Goal: Task Accomplishment & Management: Manage account settings

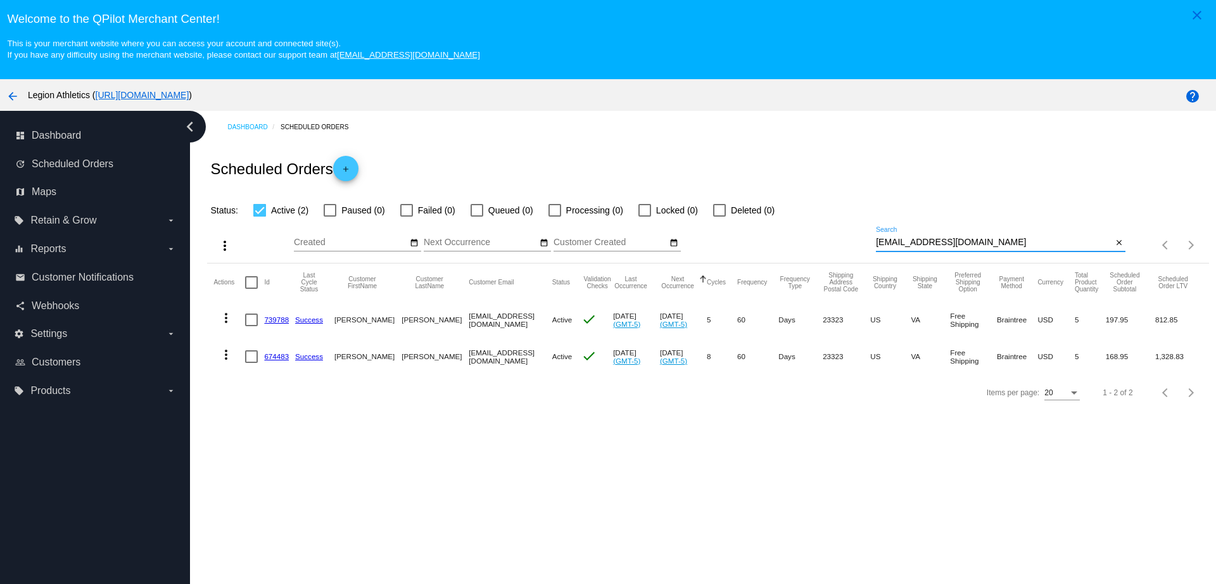
click at [867, 237] on div "more_vert Aug Jan Feb Mar Apr 1" at bounding box center [708, 240] width 1002 height 45
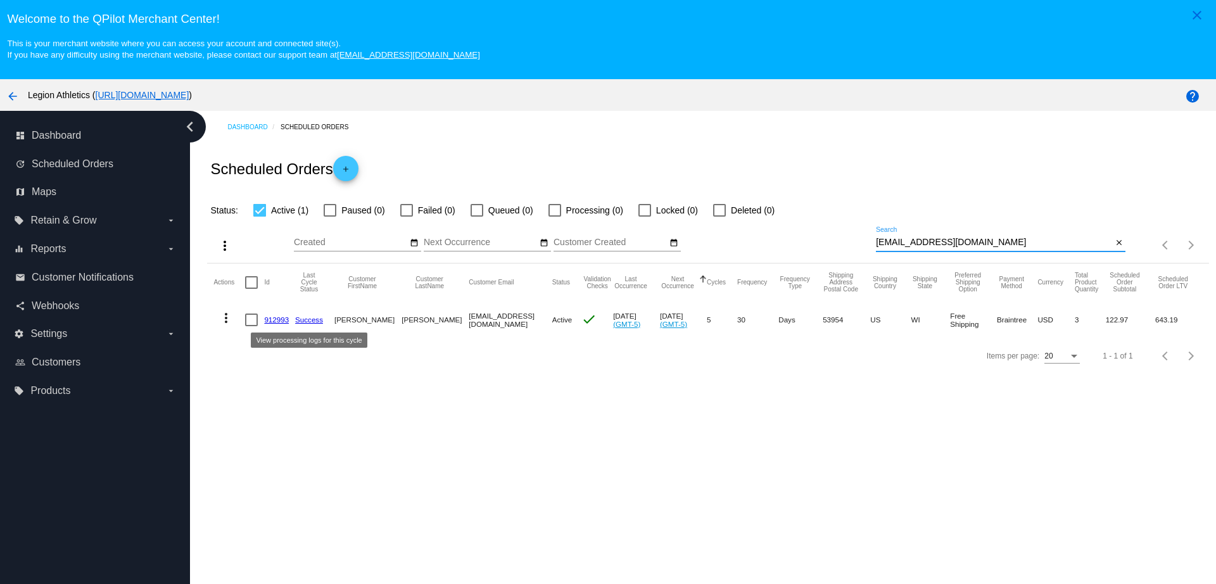
click at [277, 313] on mat-cell "912993" at bounding box center [279, 320] width 31 height 37
click at [277, 315] on mat-cell "912993" at bounding box center [279, 320] width 31 height 37
click at [280, 321] on link "912993" at bounding box center [276, 319] width 25 height 8
drag, startPoint x: 851, startPoint y: 243, endPoint x: 796, endPoint y: 239, distance: 55.9
click at [796, 239] on div "more_vert Aug Jan Feb Mar Apr 1" at bounding box center [708, 240] width 1002 height 45
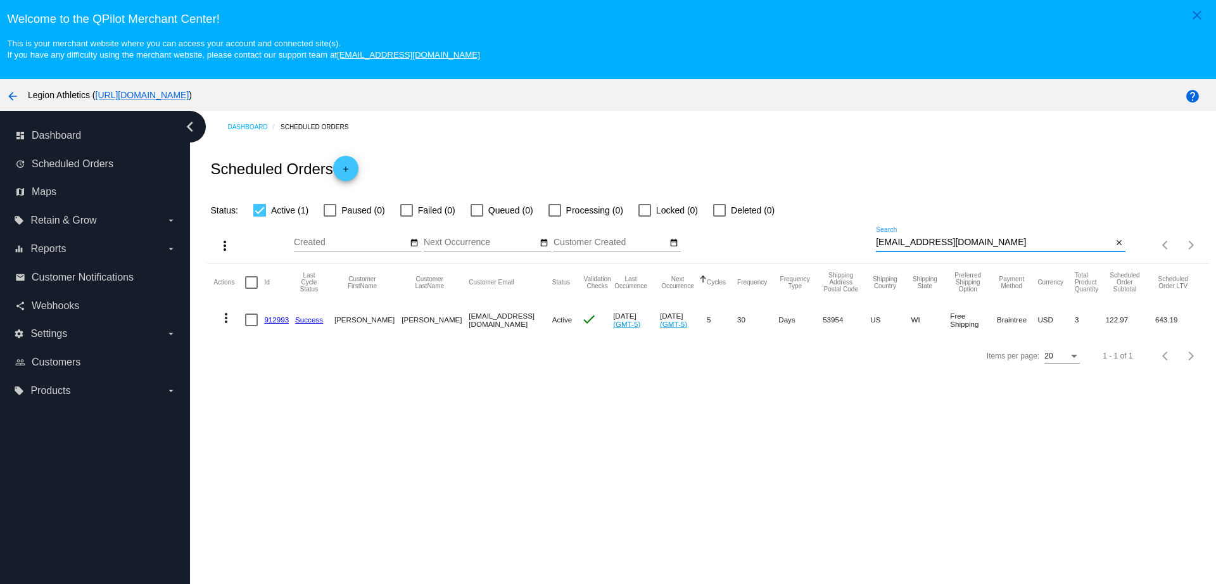
paste input "drbarney1@yahoo"
type input "drbarney1@yahoo.com"
click at [332, 219] on div "more_vert Aug Jan Feb Mar Apr 1" at bounding box center [708, 240] width 1002 height 45
click at [329, 213] on div at bounding box center [330, 210] width 13 height 13
click at [329, 217] on input "Paused (2)" at bounding box center [329, 217] width 1 height 1
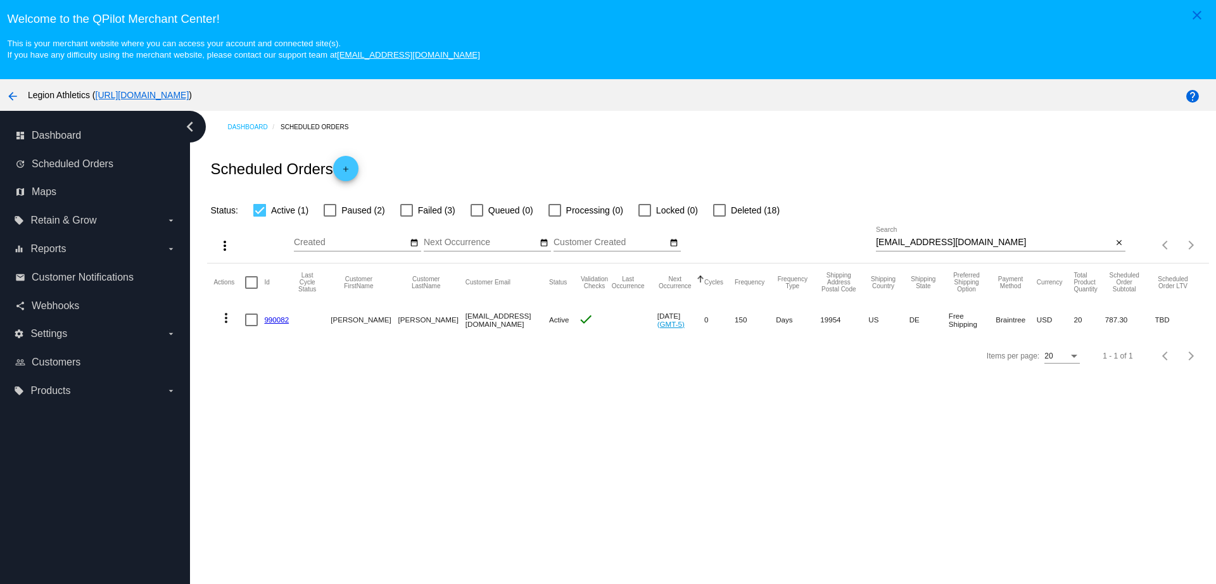
checkbox input "true"
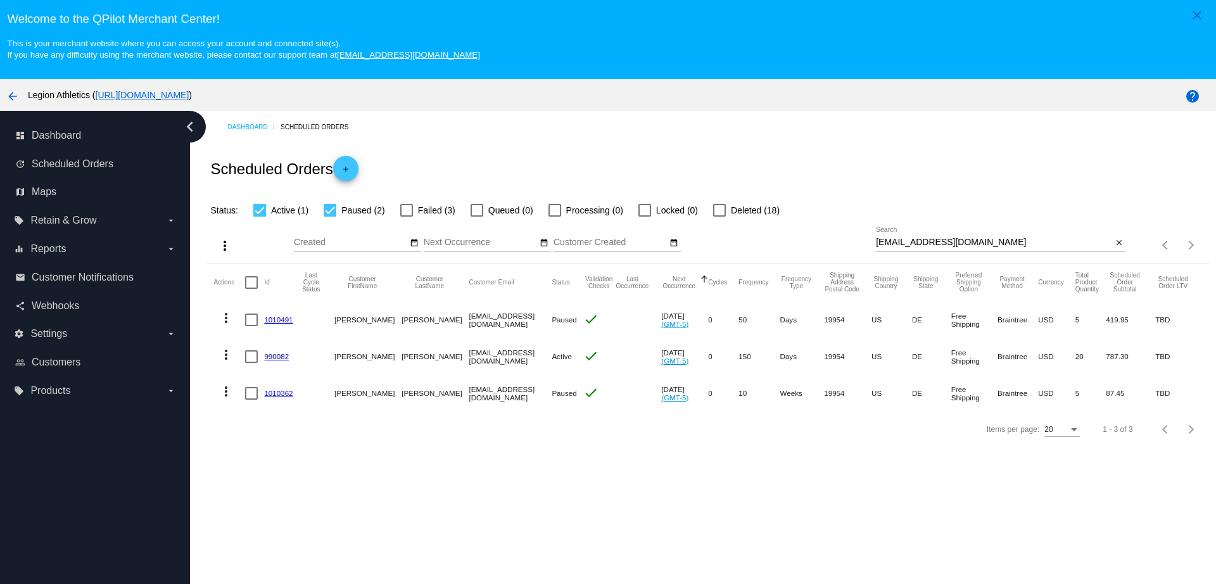
click at [283, 316] on link "1010491" at bounding box center [278, 319] width 29 height 8
click at [279, 396] on link "1010362" at bounding box center [278, 393] width 29 height 8
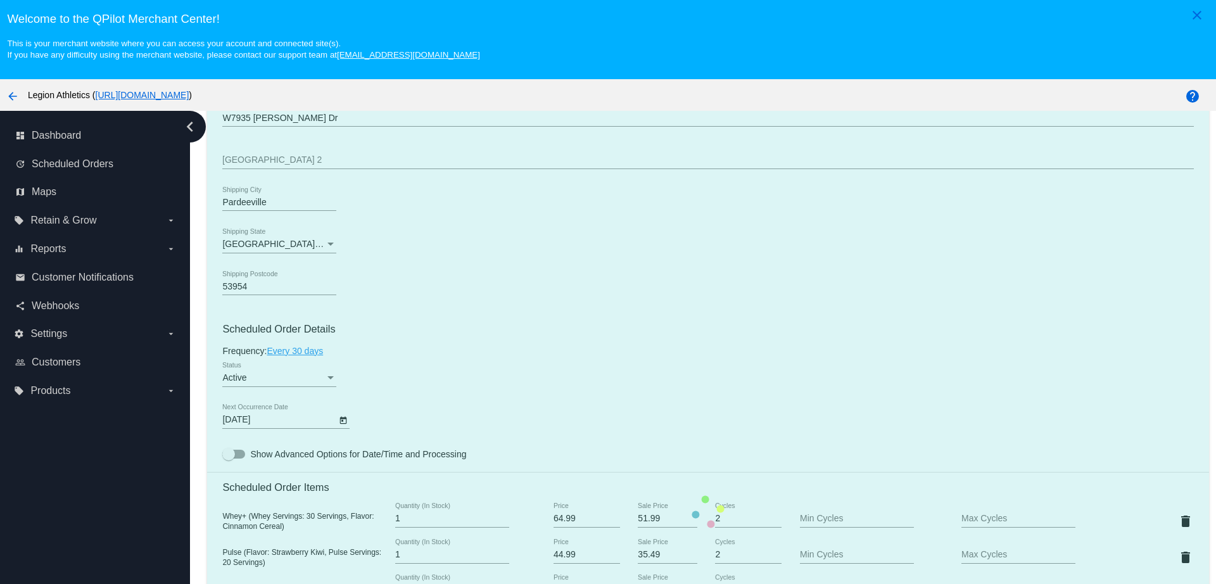
scroll to position [792, 0]
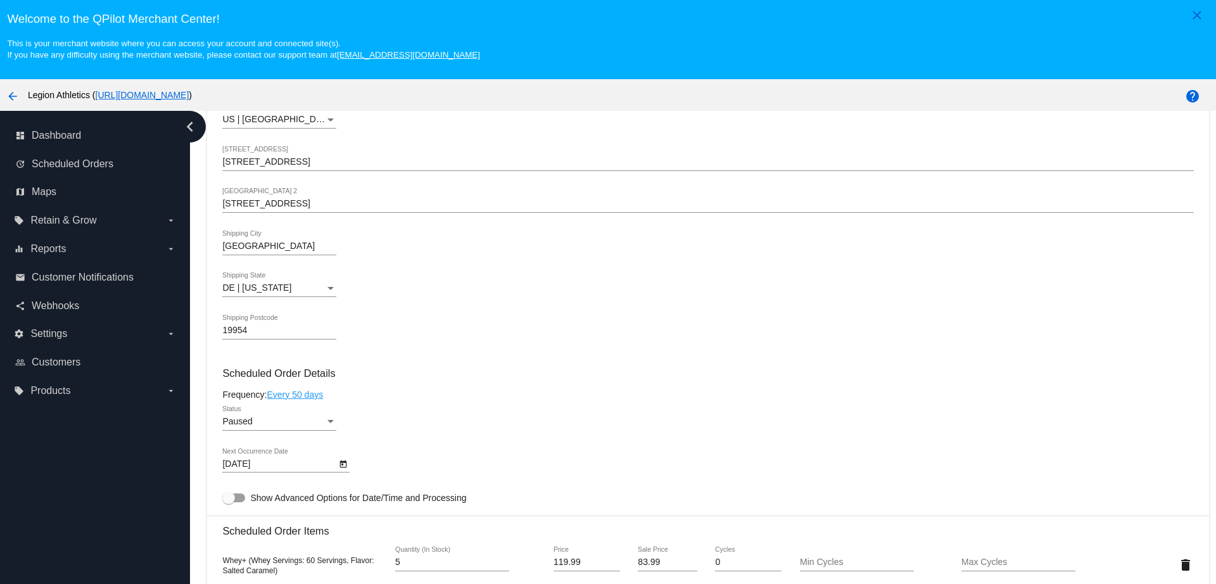
scroll to position [475, 0]
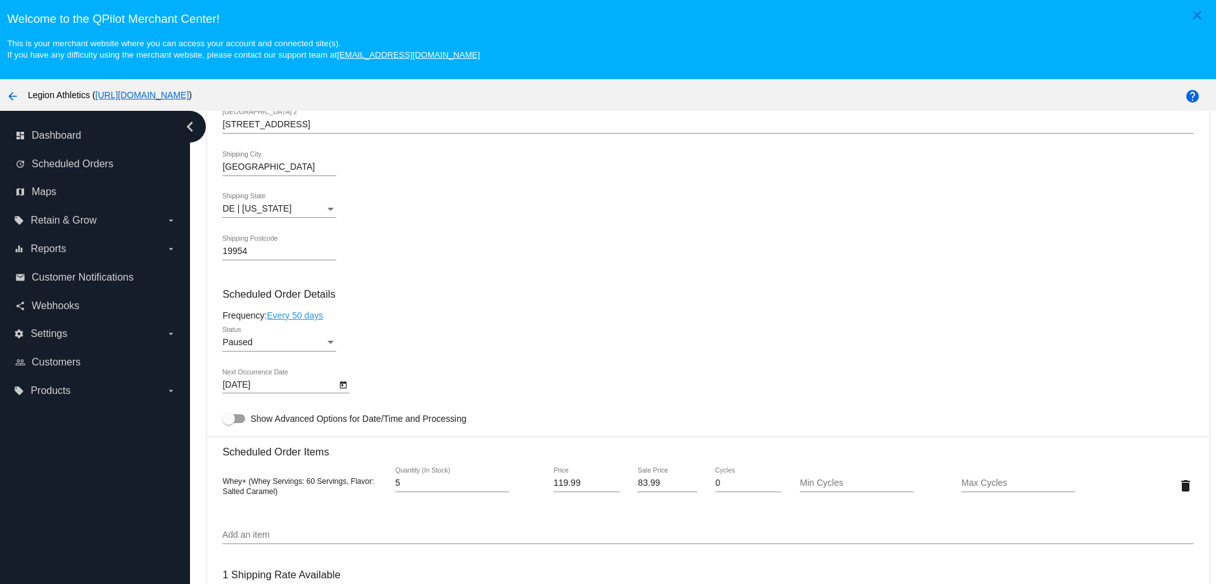
click at [314, 336] on div "Paused Status" at bounding box center [279, 339] width 114 height 25
click at [286, 315] on span "Active" at bounding box center [279, 316] width 114 height 27
click at [486, 302] on mat-card-content "Customer 304409: Robert Vincelette drbarney1@yahoo.com Customer Shipping Enter …" at bounding box center [707, 435] width 971 height 1194
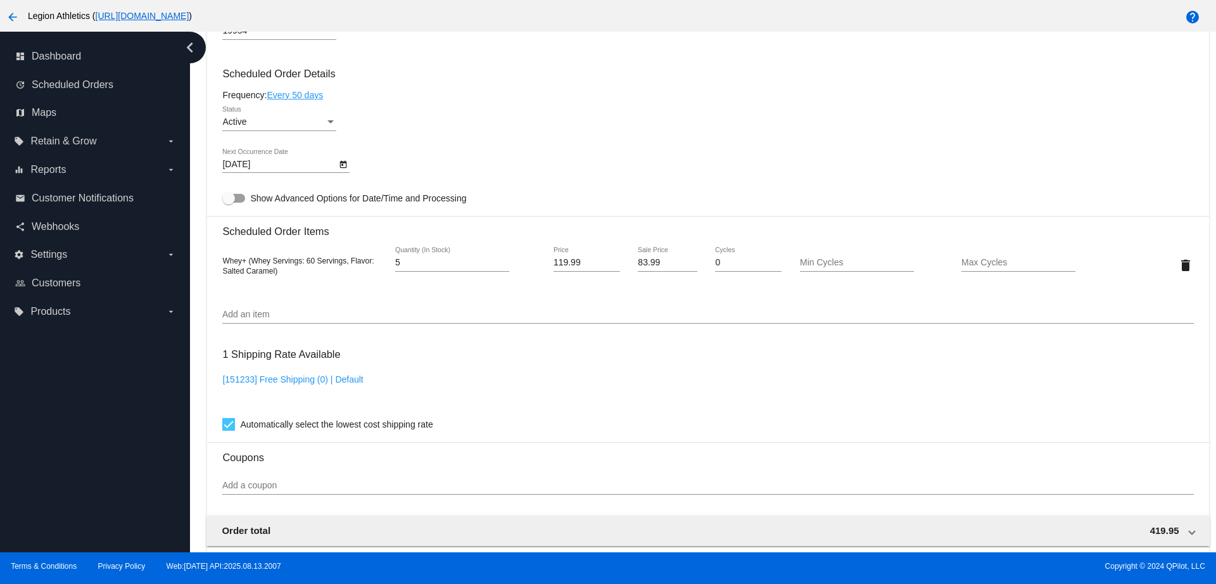
scroll to position [933, 0]
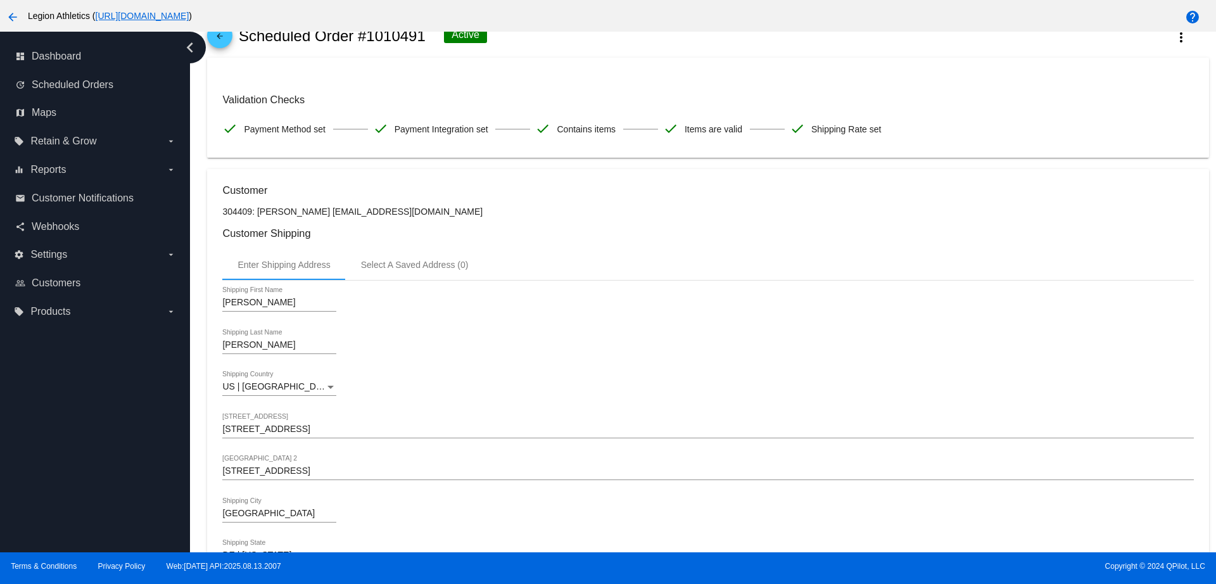
scroll to position [0, 0]
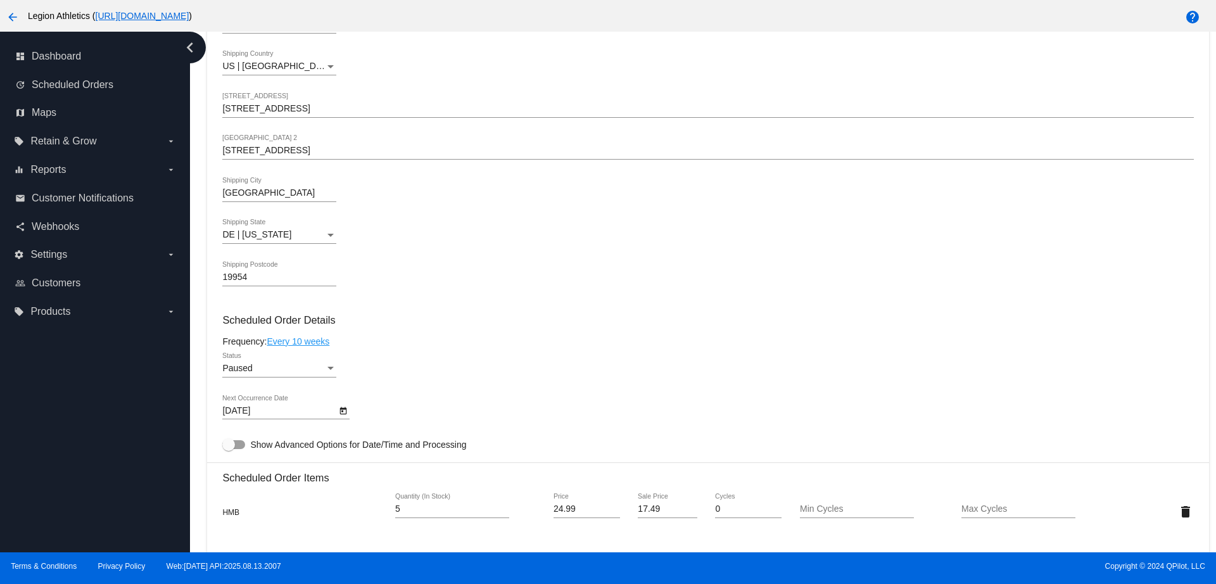
scroll to position [396, 0]
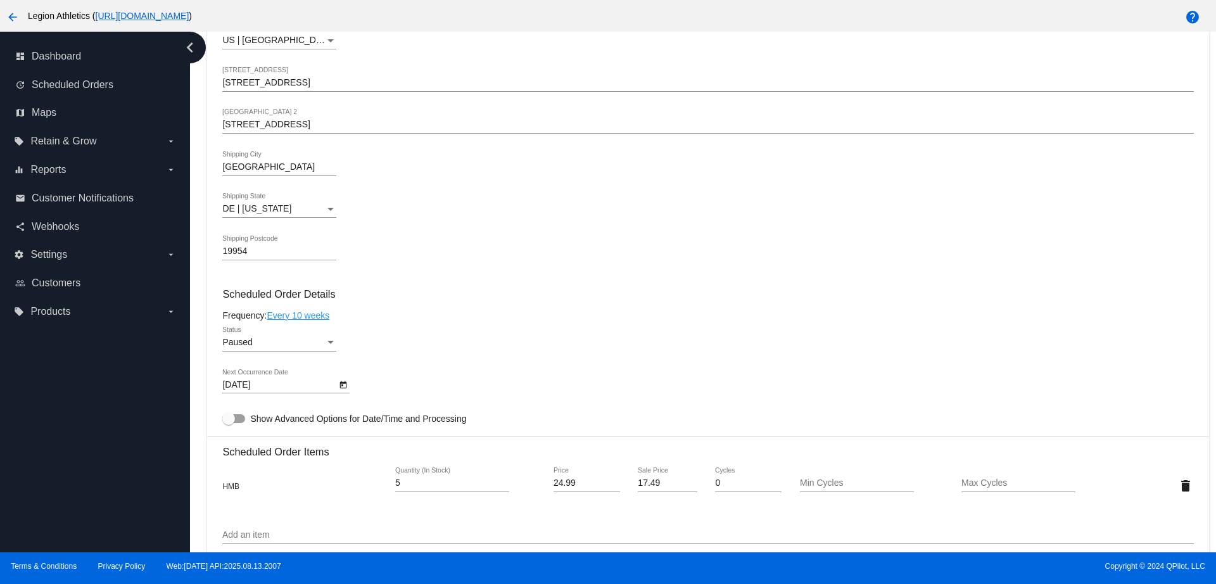
click at [321, 338] on div "Paused" at bounding box center [273, 343] width 103 height 10
click at [279, 315] on span "Active" at bounding box center [279, 316] width 114 height 27
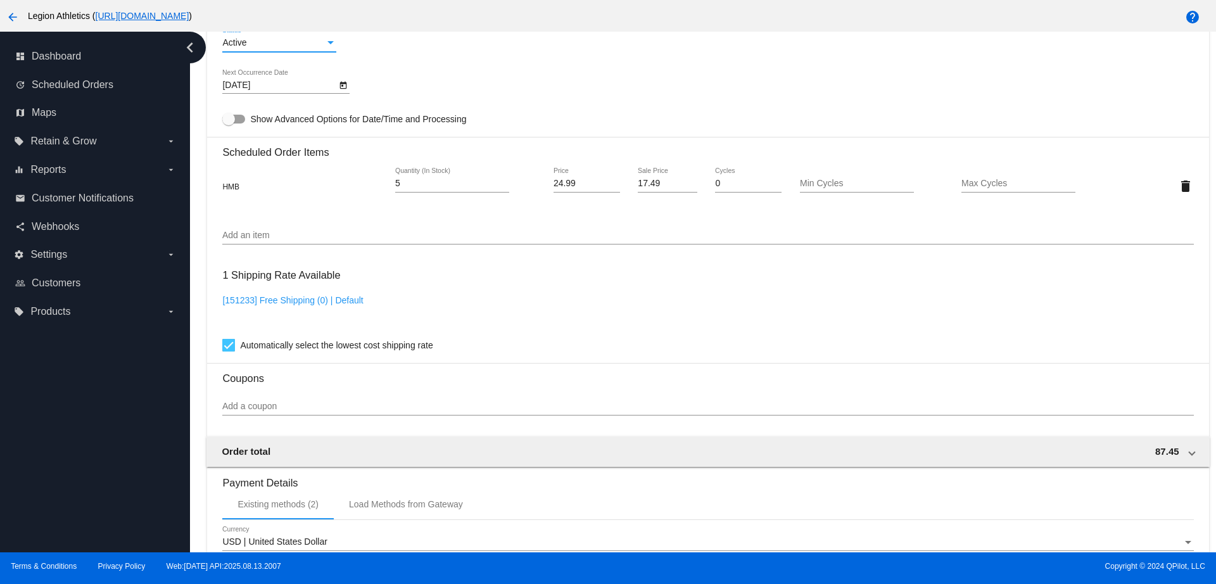
scroll to position [616, 0]
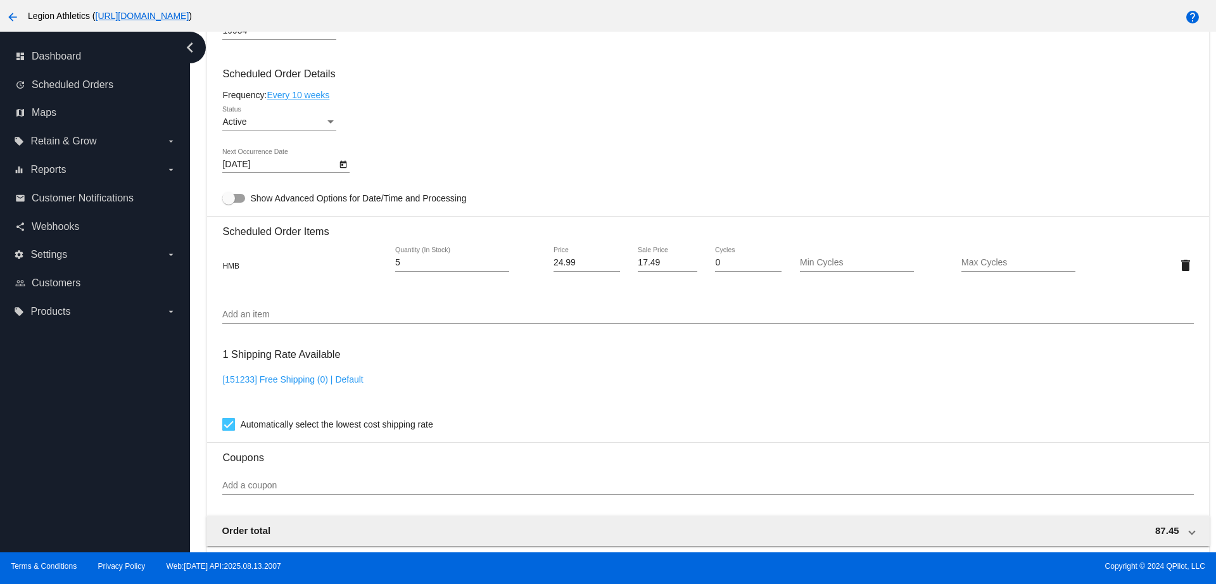
click at [320, 93] on link "Every 10 weeks" at bounding box center [298, 95] width 63 height 10
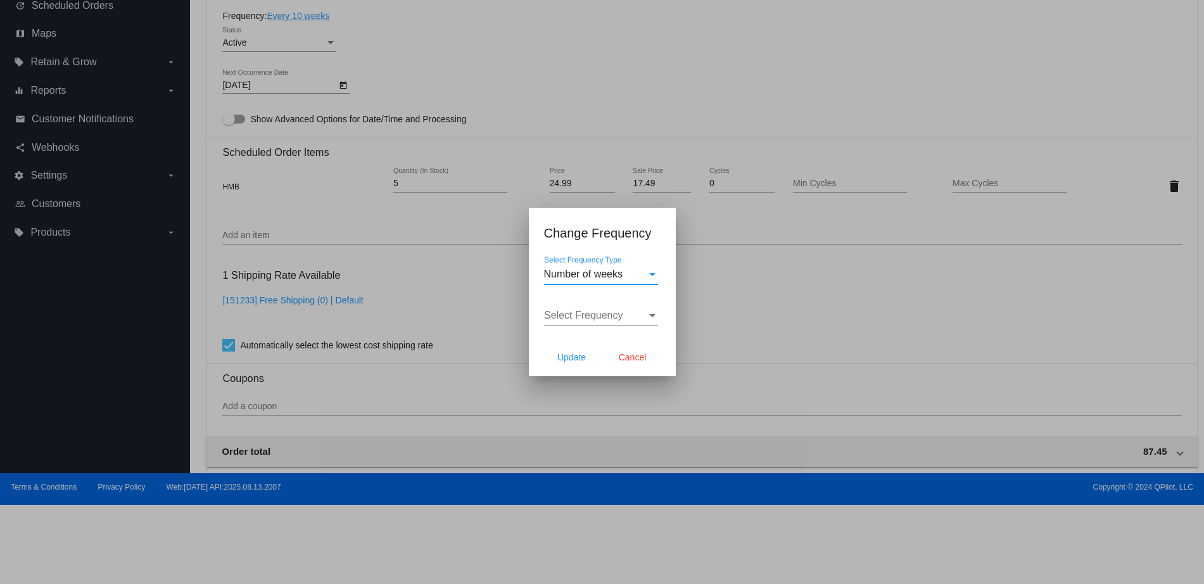
click at [612, 312] on span "Select Frequency" at bounding box center [583, 315] width 79 height 11
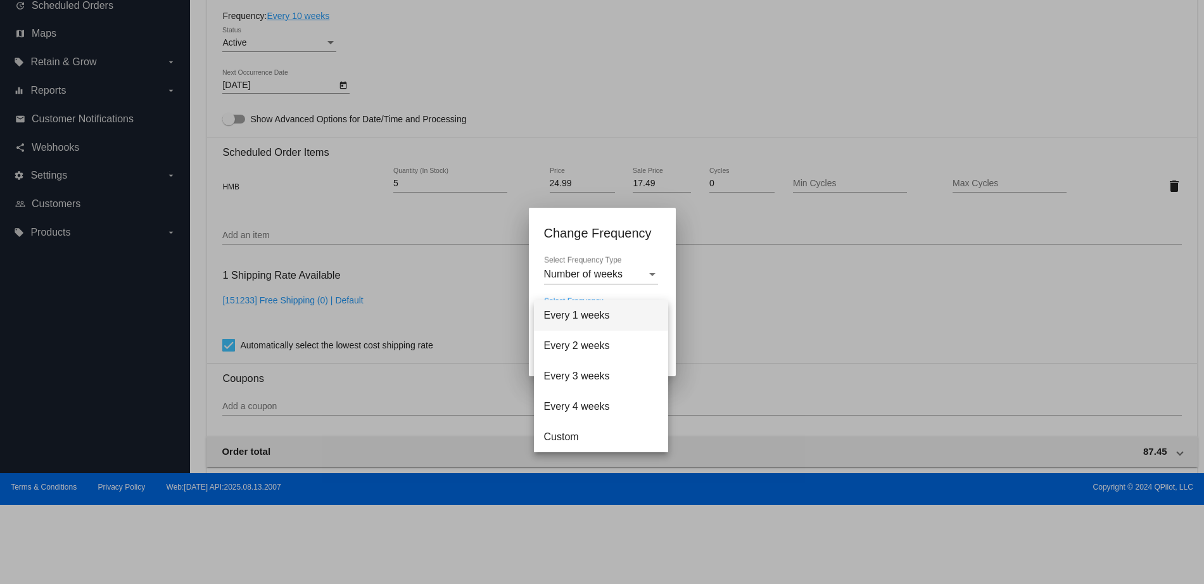
click at [648, 290] on div at bounding box center [602, 292] width 1204 height 584
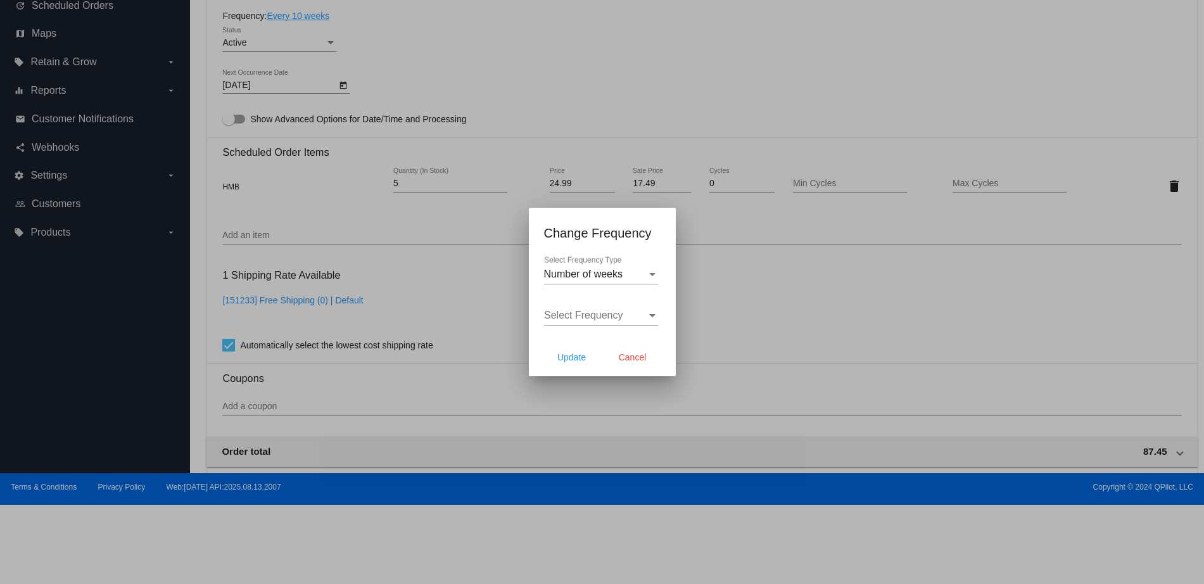
click at [604, 319] on span "Select Frequency" at bounding box center [583, 315] width 79 height 11
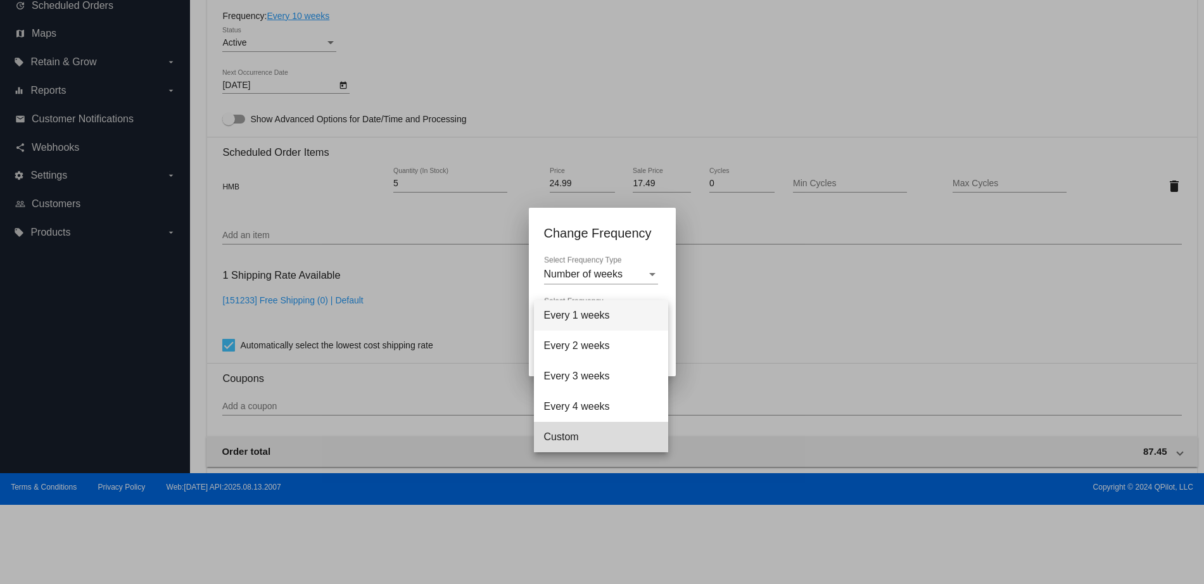
click at [590, 423] on span "Custom" at bounding box center [601, 437] width 114 height 30
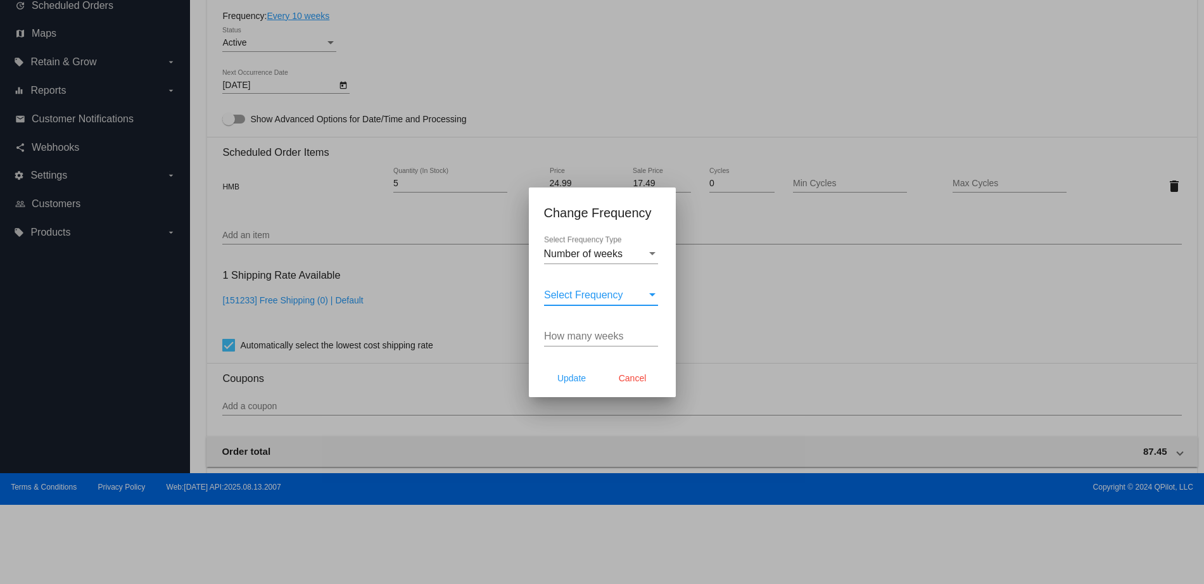
click at [580, 293] on span "Select Frequency" at bounding box center [583, 295] width 79 height 11
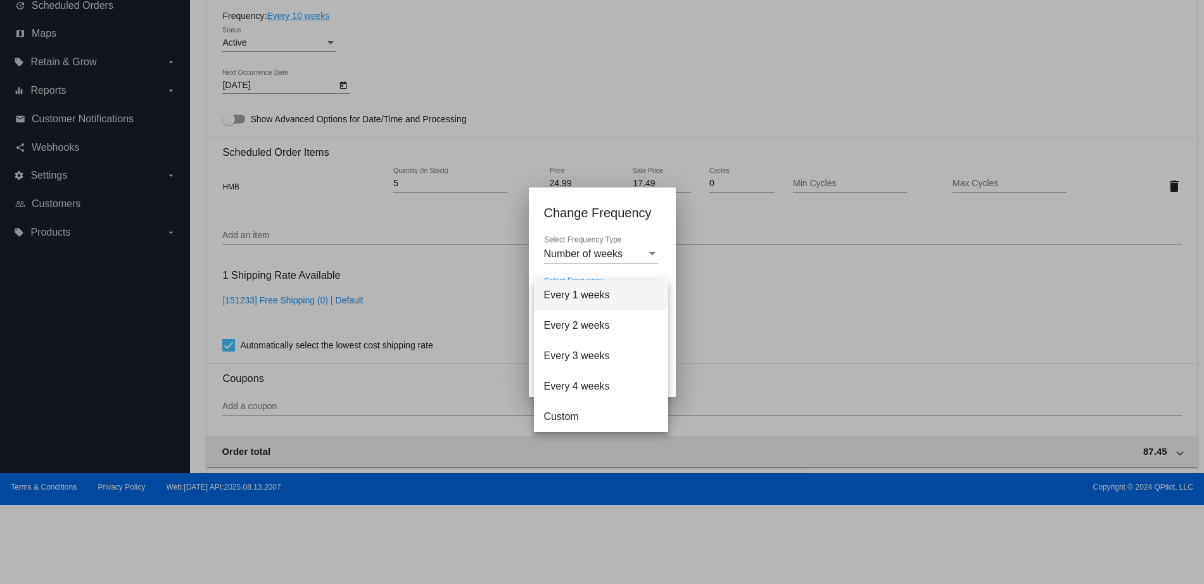
click at [719, 309] on div at bounding box center [602, 292] width 1204 height 584
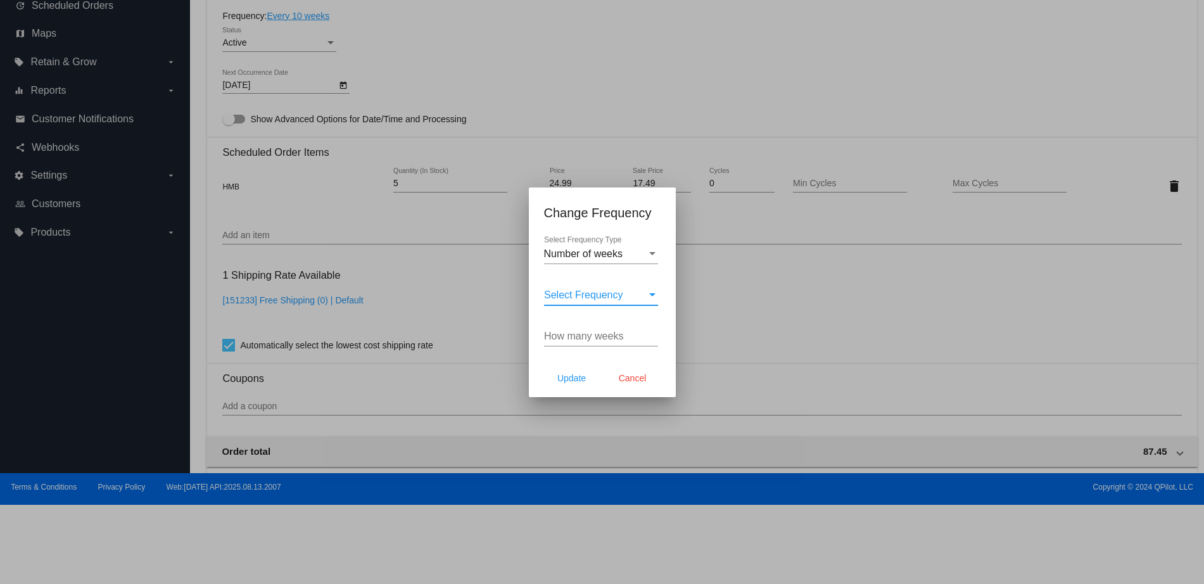
click at [613, 300] on span "Select Frequency" at bounding box center [583, 295] width 79 height 11
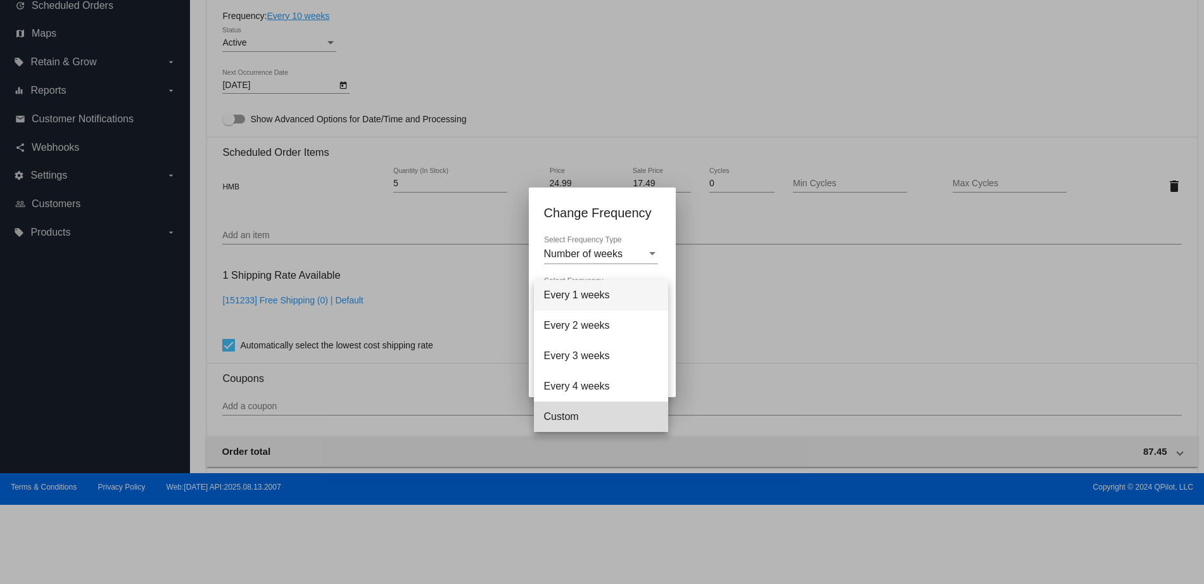
click at [583, 416] on span "Custom" at bounding box center [601, 417] width 114 height 30
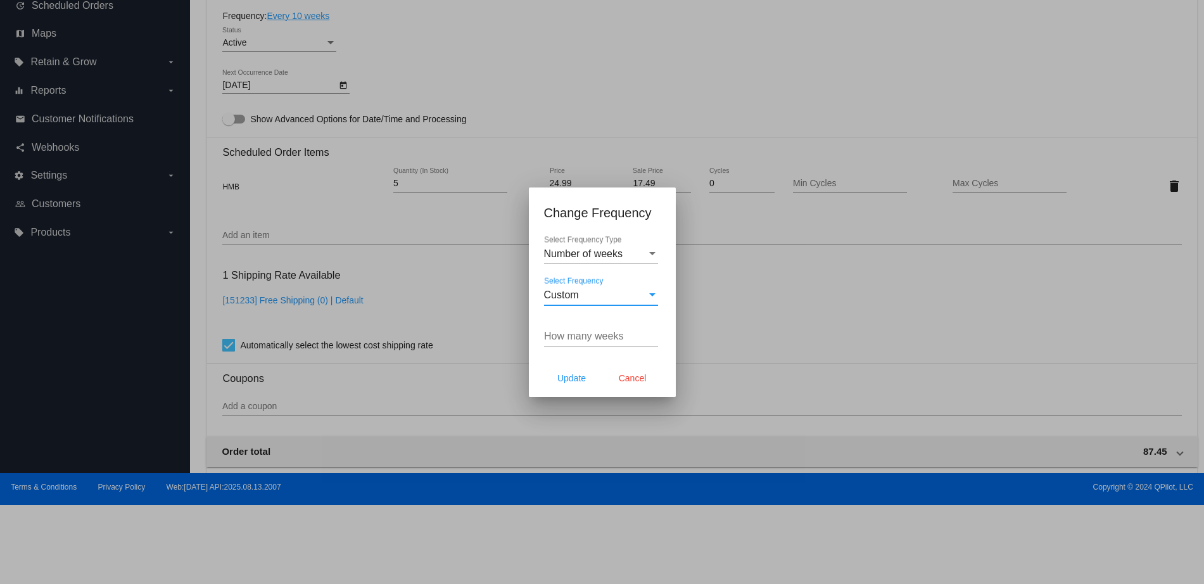
click at [595, 345] on div "How many weeks" at bounding box center [601, 332] width 114 height 29
type input "21"
click at [580, 380] on span "Update" at bounding box center [571, 378] width 29 height 10
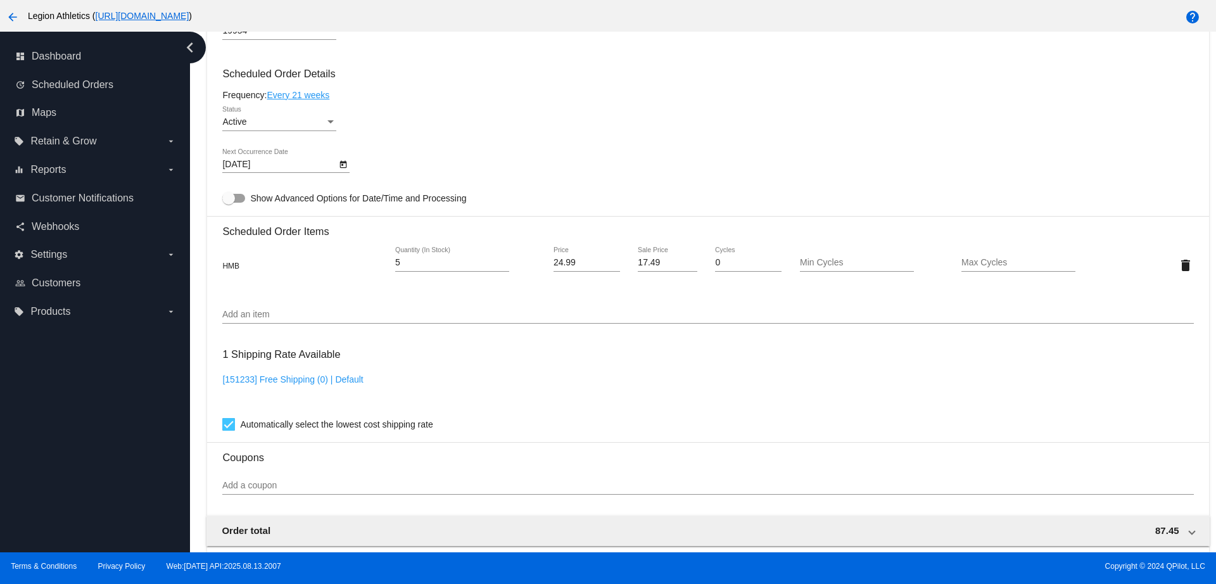
type input "1/12/2026"
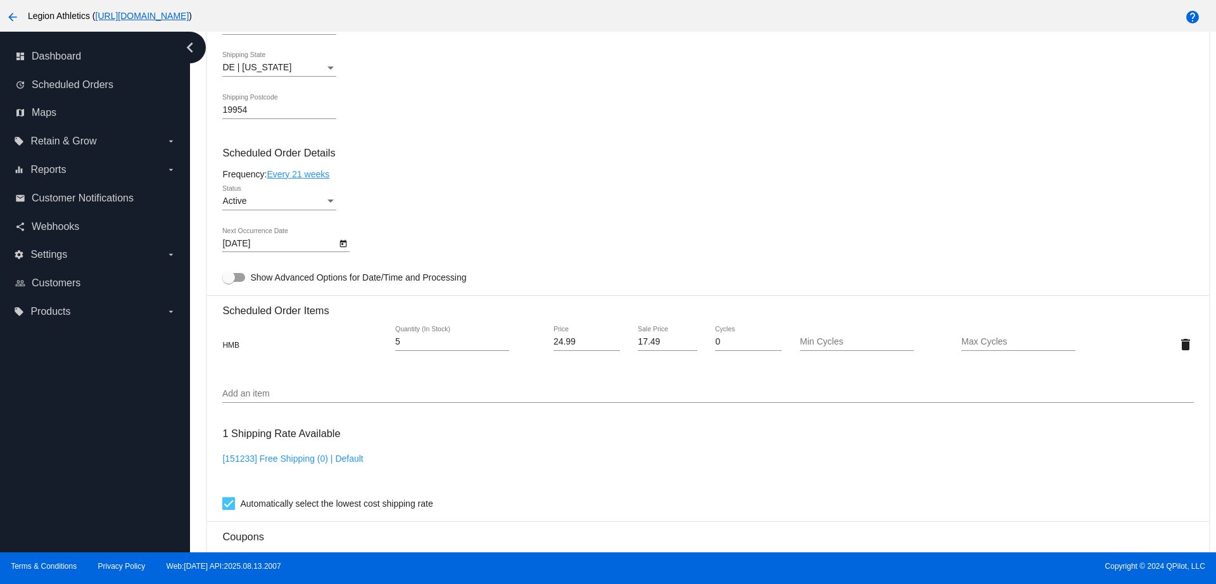
scroll to position [933, 0]
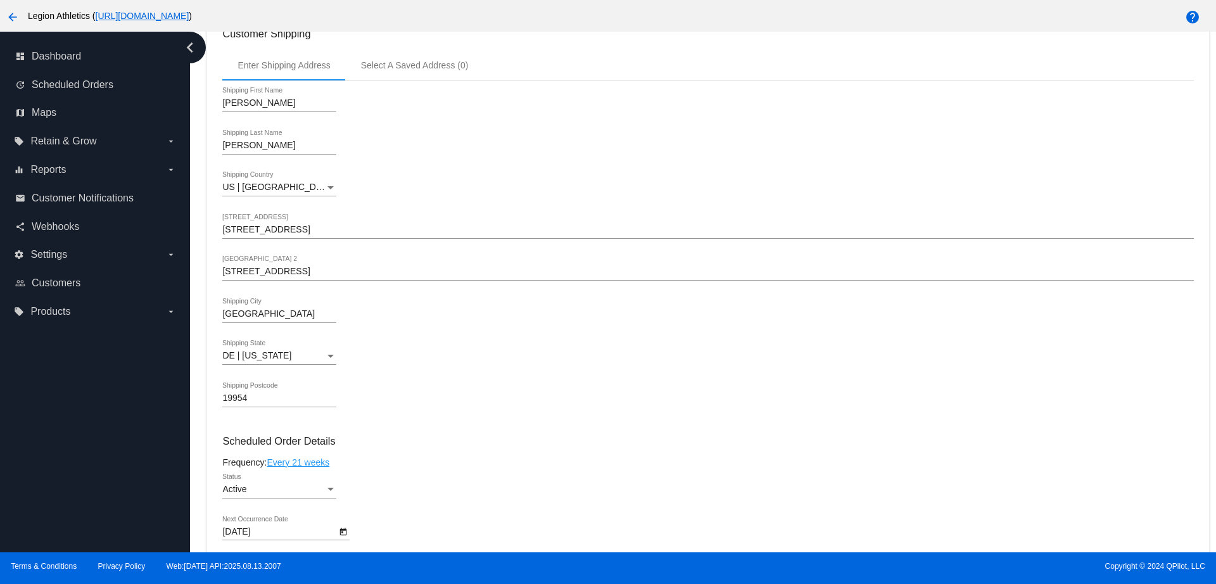
scroll to position [61, 0]
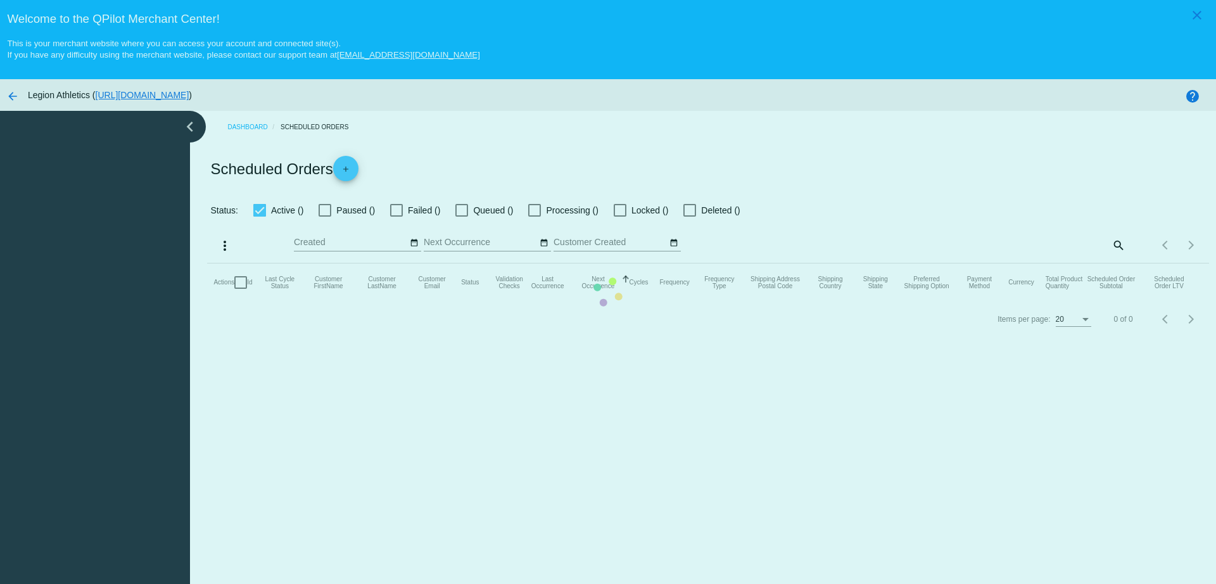
checkbox input "true"
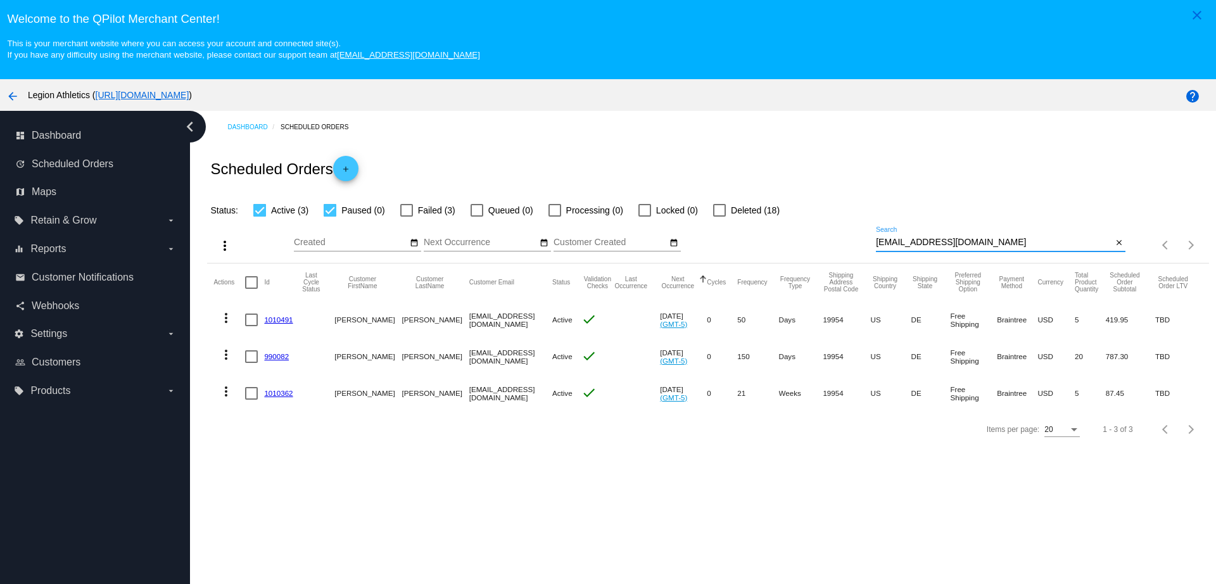
drag, startPoint x: 977, startPoint y: 238, endPoint x: 835, endPoint y: 234, distance: 142.0
click at [836, 234] on div "more_vert Aug Jan Feb Mar Apr 1" at bounding box center [708, 240] width 1002 height 45
paste input "jwinx13@gmail"
type input "jwinx13@gmail.com"
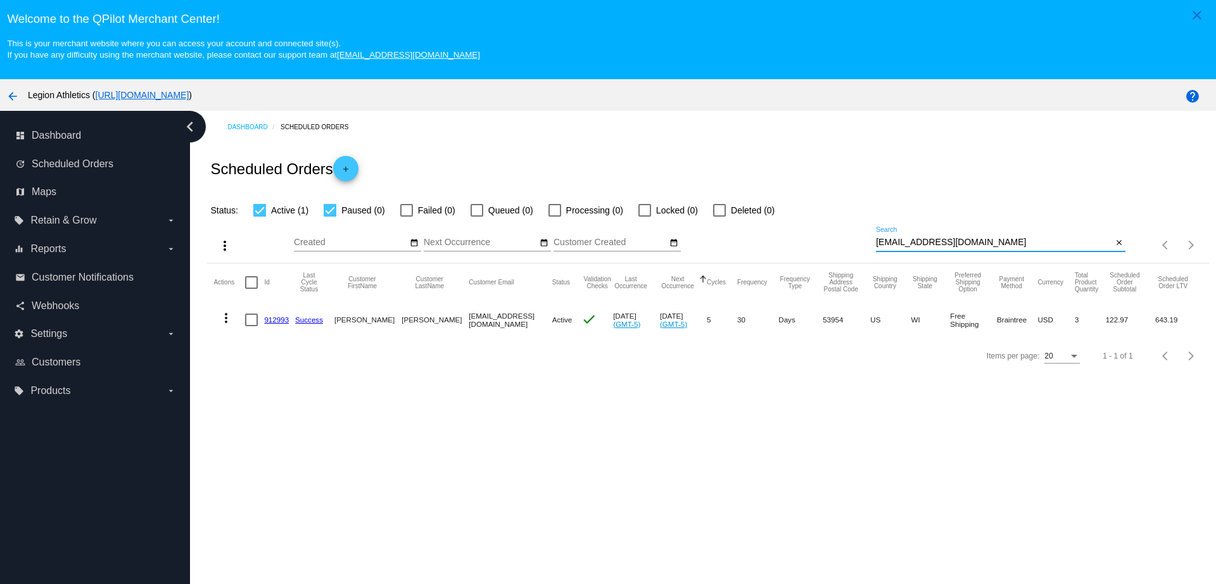
click at [271, 321] on link "912993" at bounding box center [276, 319] width 25 height 8
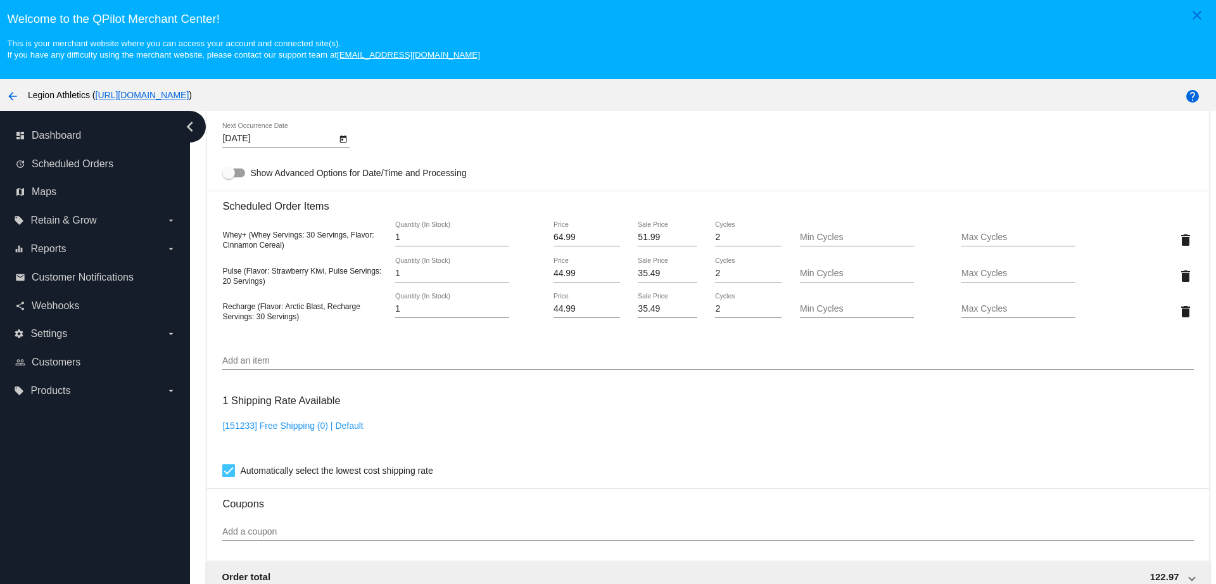
scroll to position [871, 0]
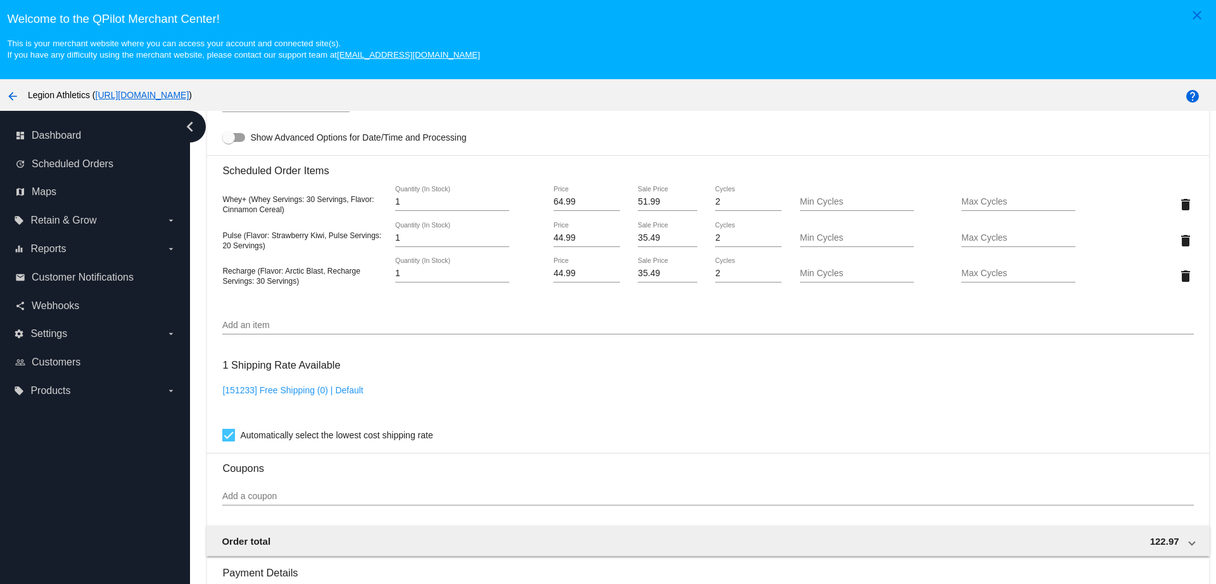
click at [312, 321] on input "Add an item" at bounding box center [707, 326] width 971 height 10
paste input "100303"
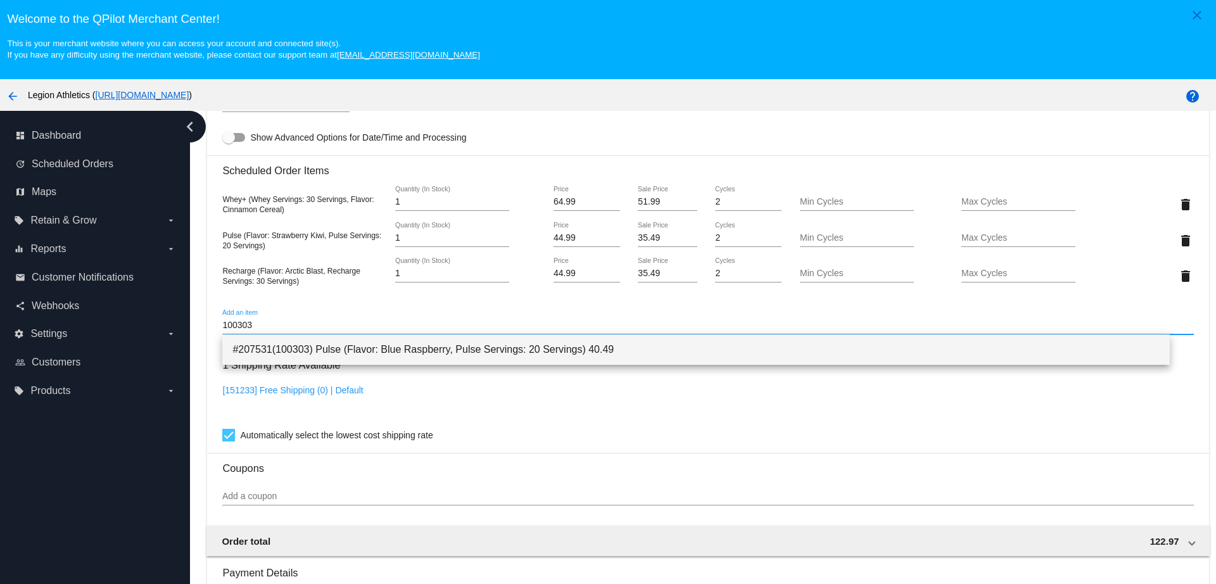
type input "100303"
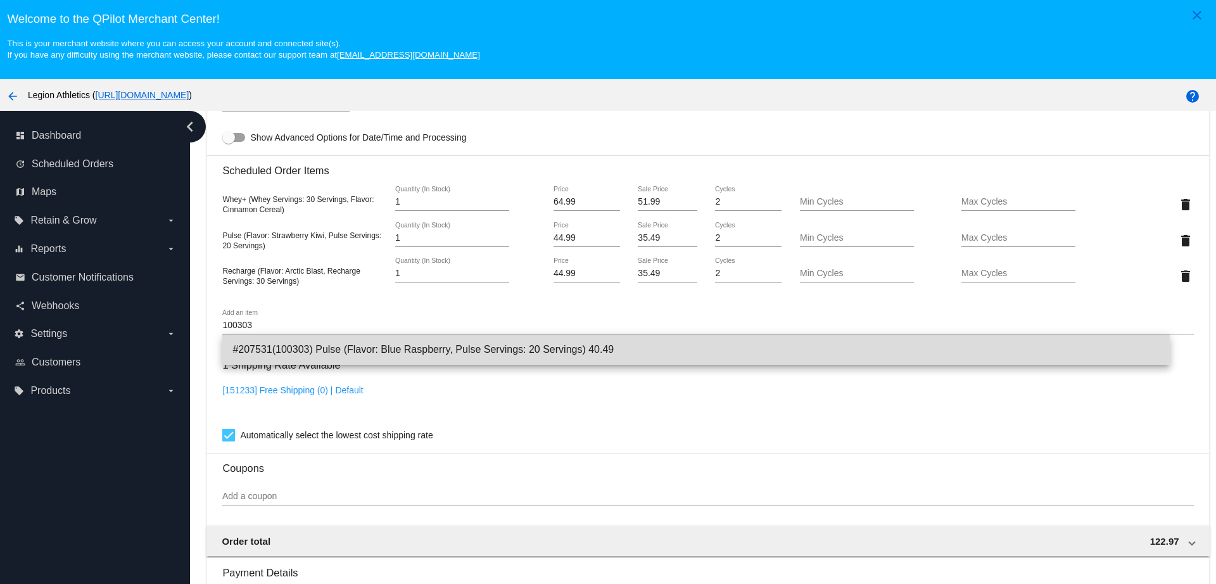
click at [333, 352] on span "#207531(100303) Pulse (Flavor: Blue Raspberry, Pulse Servings: 20 Servings) 40.…" at bounding box center [695, 349] width 927 height 30
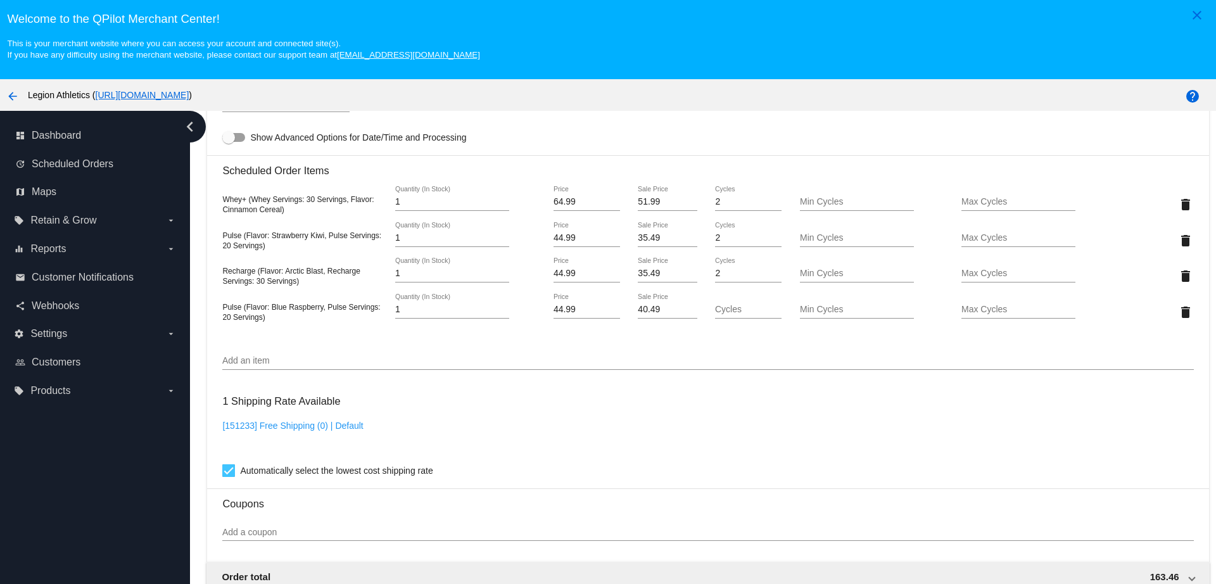
click at [725, 315] on div "Cycles" at bounding box center [748, 306] width 67 height 25
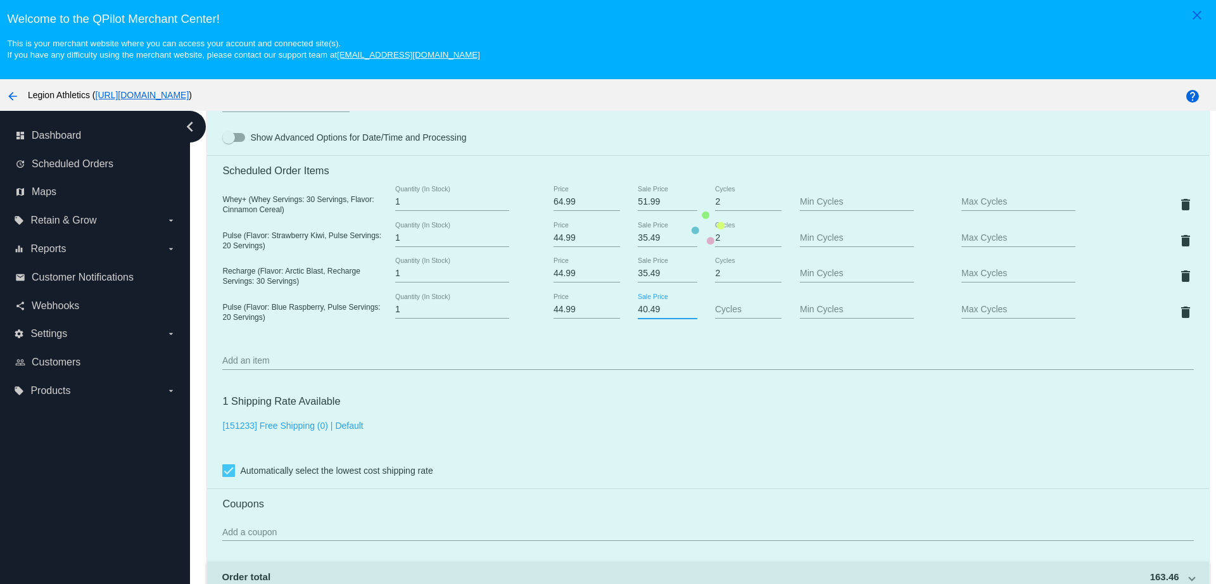
drag, startPoint x: 668, startPoint y: 309, endPoint x: 610, endPoint y: 310, distance: 57.7
click at [610, 310] on mat-card "Customer 6445398: [PERSON_NAME] [EMAIL_ADDRESS][DOMAIN_NAME] Customer Shipping …" at bounding box center [708, 228] width 1002 height 1374
click at [661, 238] on mat-card "Customer 6445398: [PERSON_NAME] [EMAIL_ADDRESS][DOMAIN_NAME] Customer Shipping …" at bounding box center [708, 228] width 1002 height 1374
click at [655, 238] on mat-card "Customer 6445398: [PERSON_NAME] [EMAIL_ADDRESS][DOMAIN_NAME] Customer Shipping …" at bounding box center [708, 228] width 1002 height 1374
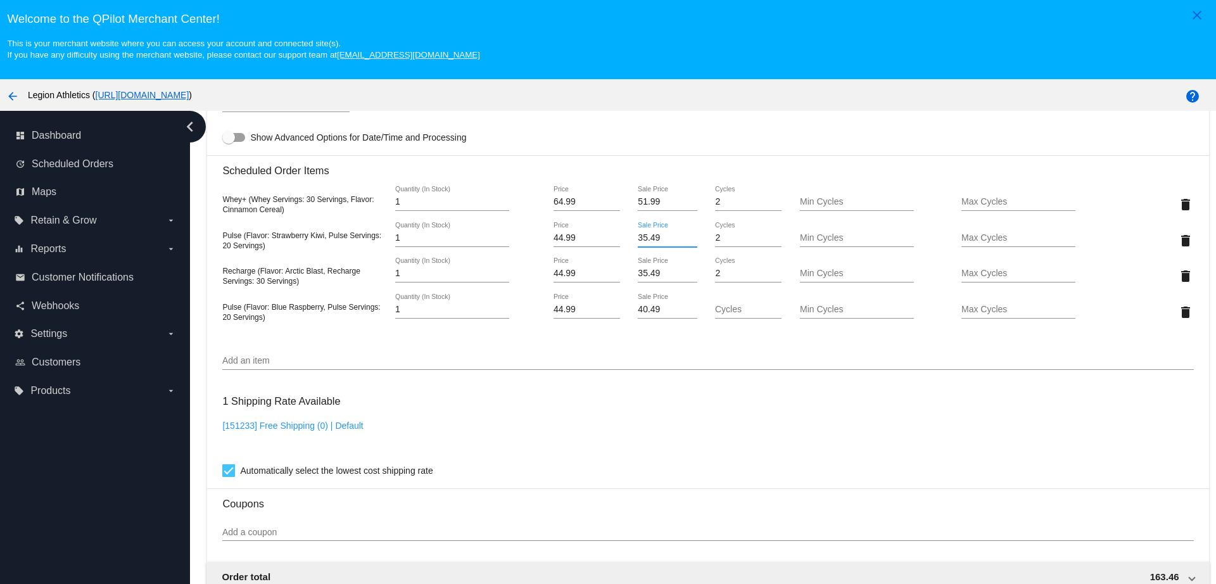
click at [654, 238] on input "35.49" at bounding box center [667, 238] width 59 height 10
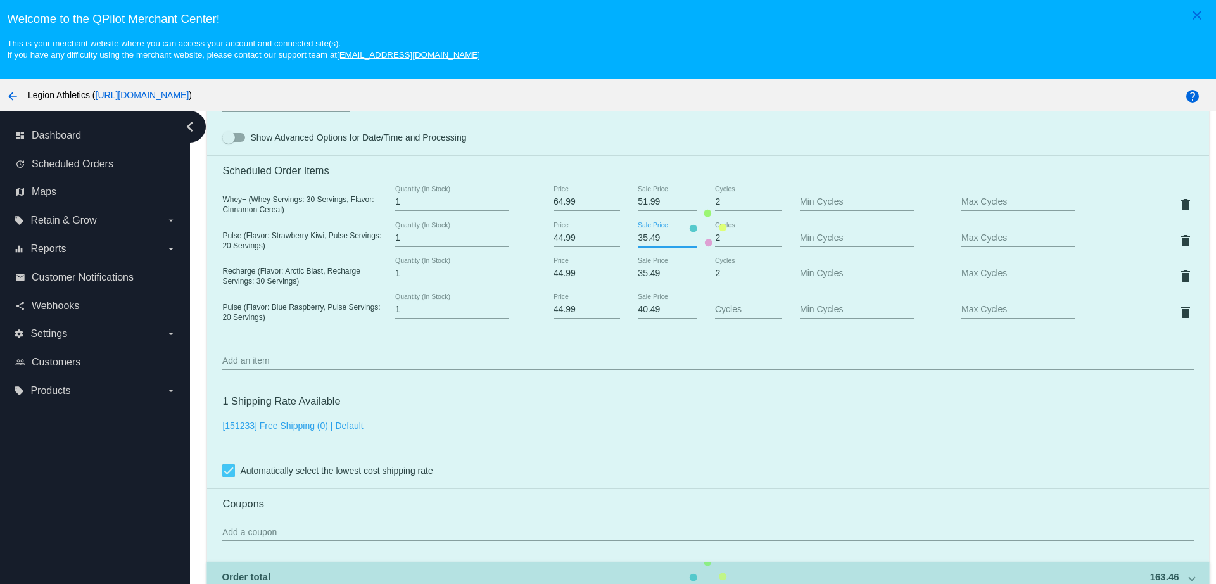
drag, startPoint x: 651, startPoint y: 238, endPoint x: 611, endPoint y: 238, distance: 39.9
click at [611, 238] on mat-card "Customer 6445398: [PERSON_NAME] [EMAIL_ADDRESS][DOMAIN_NAME] Customer Shipping …" at bounding box center [708, 228] width 1002 height 1374
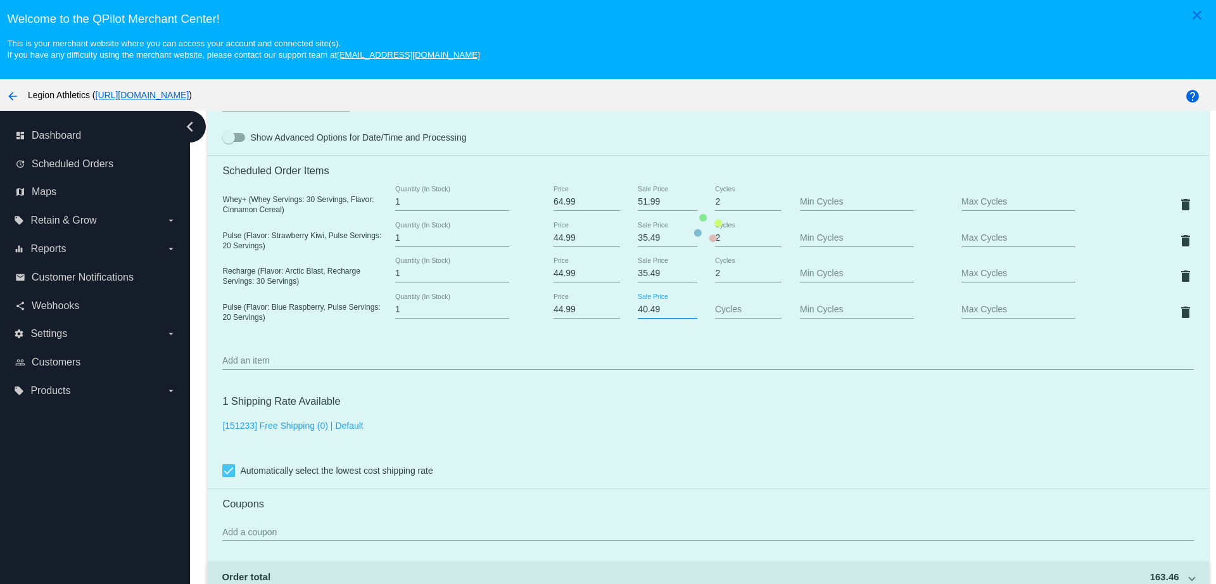
drag, startPoint x: 659, startPoint y: 310, endPoint x: 612, endPoint y: 309, distance: 47.5
click at [612, 309] on mat-card "Customer 6445398: [PERSON_NAME] [EMAIL_ADDRESS][DOMAIN_NAME] Customer Shipping …" at bounding box center [708, 228] width 1002 height 1374
paste input "35"
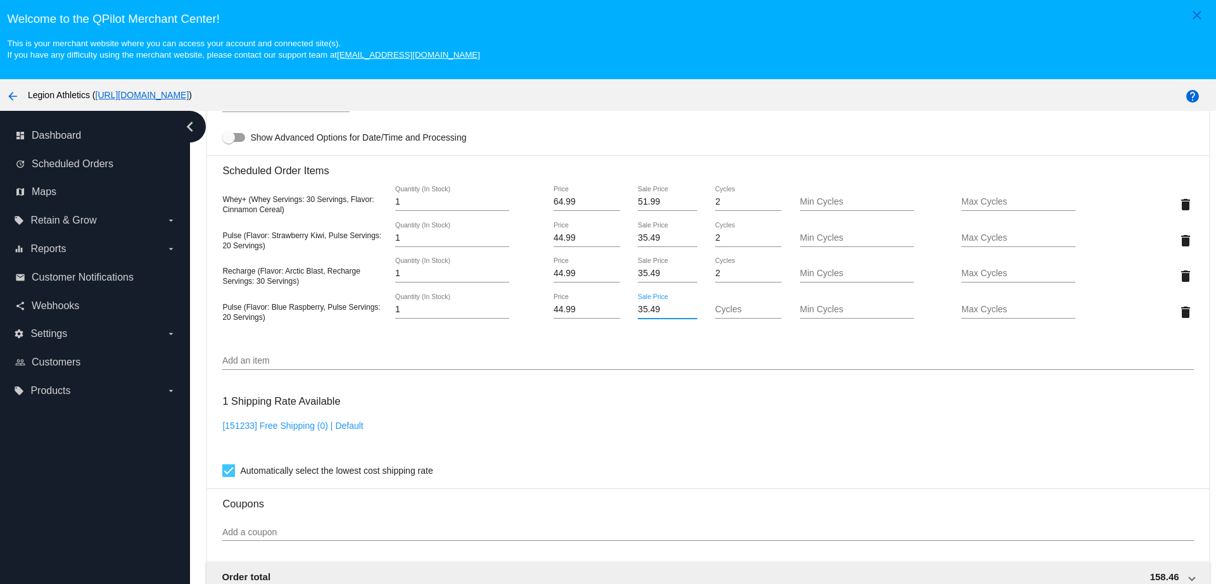
type input "35.49"
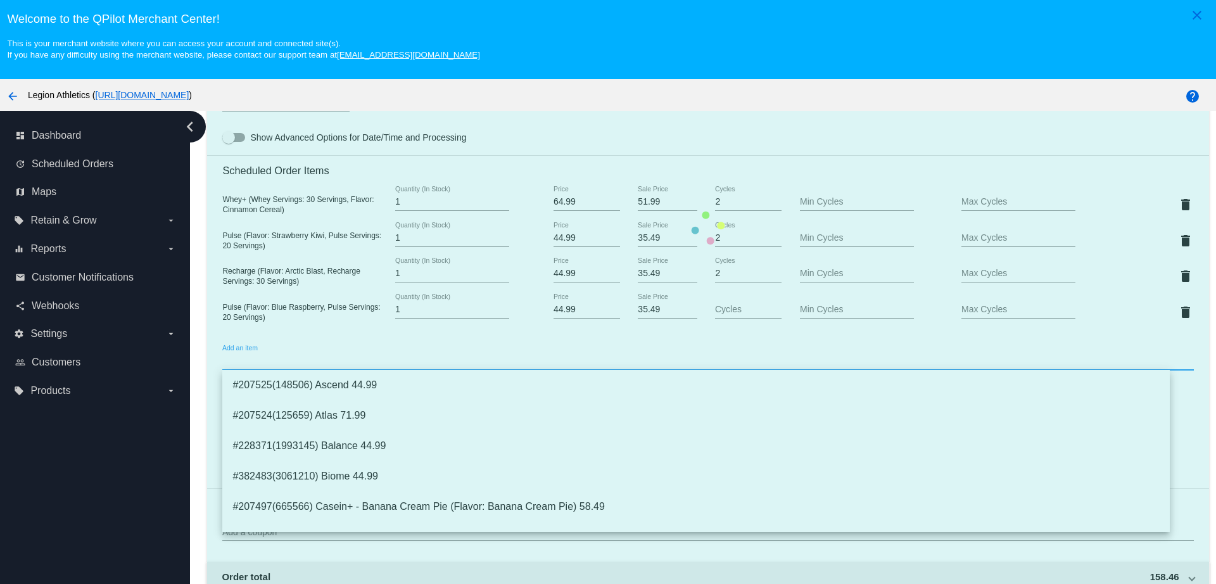
click at [663, 355] on mat-card "Customer 6445398: [PERSON_NAME] [EMAIL_ADDRESS][DOMAIN_NAME] Customer Shipping …" at bounding box center [708, 228] width 1002 height 1374
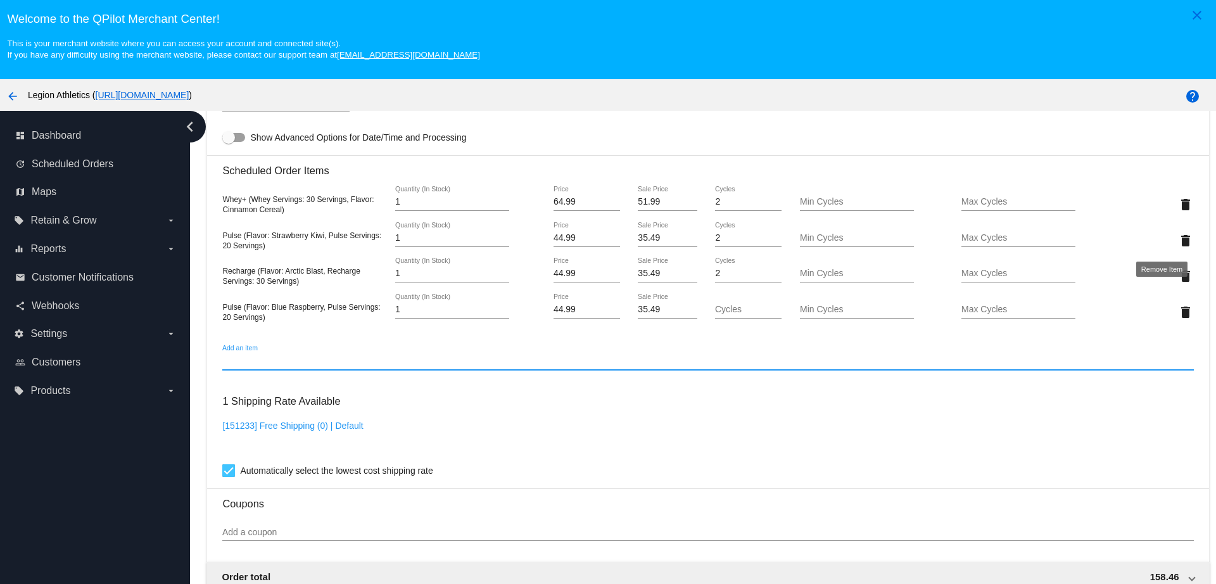
click at [1178, 241] on mat-icon "delete" at bounding box center [1185, 240] width 15 height 15
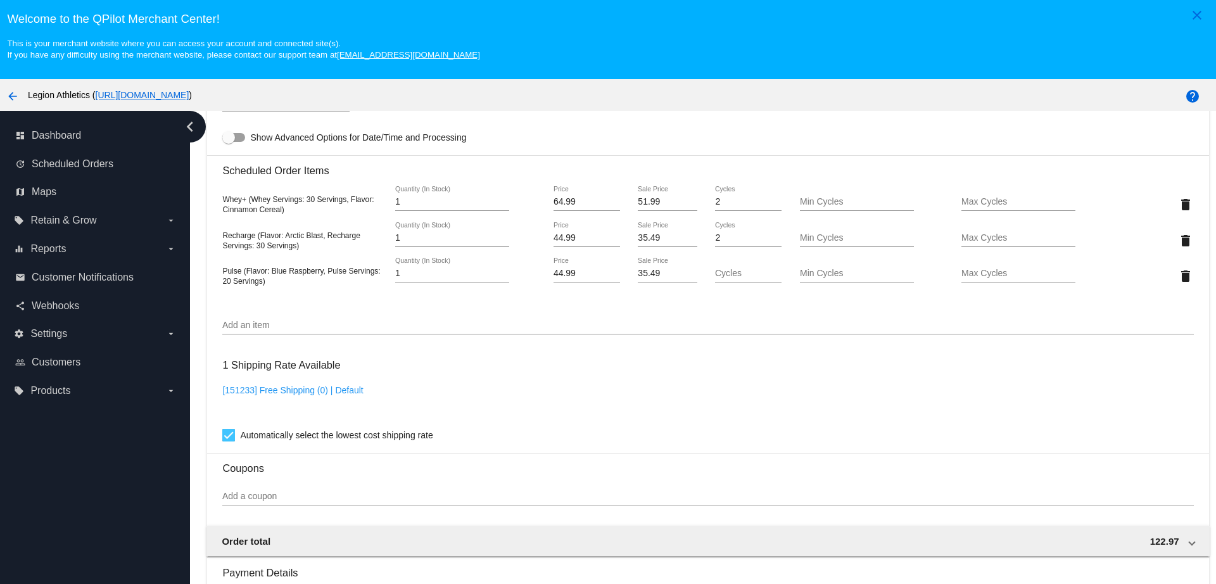
click at [715, 269] on input "Cycles" at bounding box center [748, 274] width 67 height 10
type input "2"
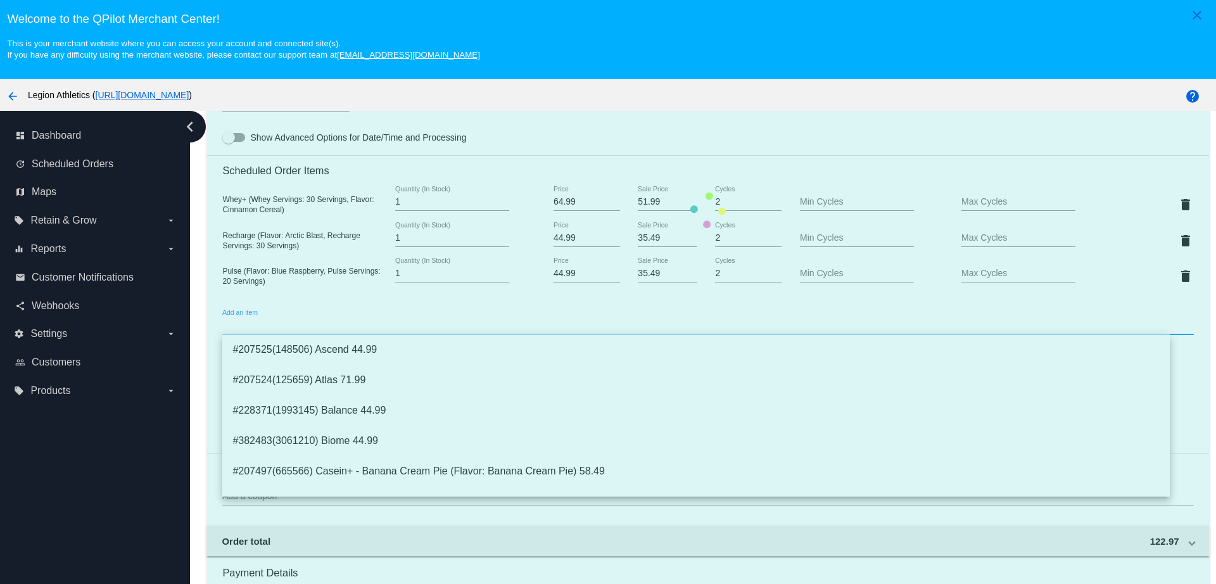
click at [787, 329] on mat-card "Customer 6445398: [PERSON_NAME] [EMAIL_ADDRESS][DOMAIN_NAME] Customer Shipping …" at bounding box center [708, 210] width 1002 height 1339
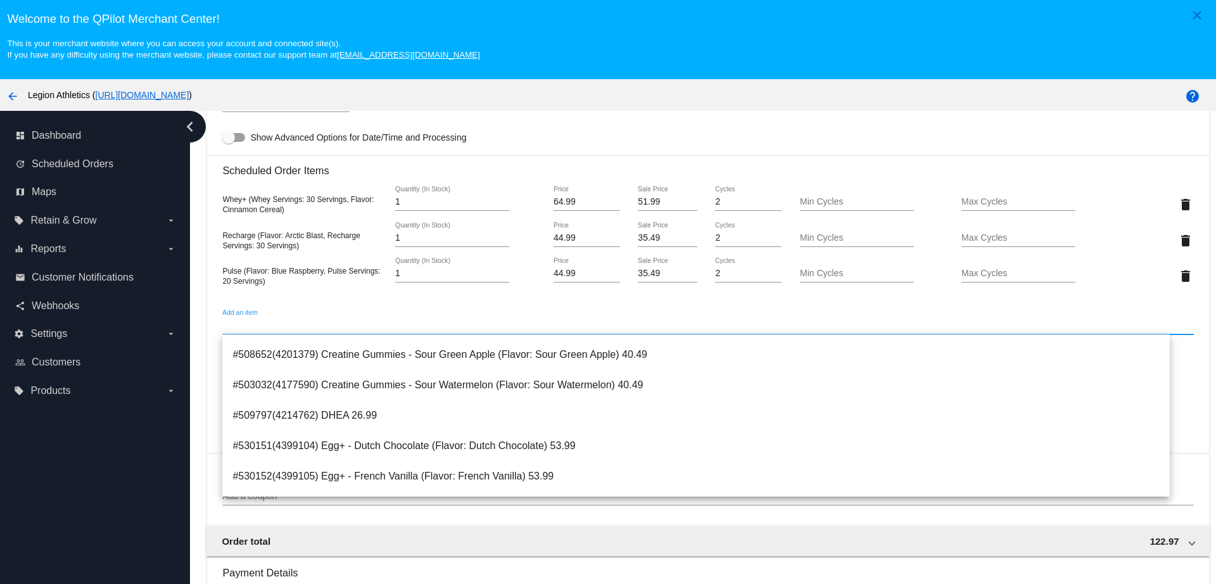
click at [352, 317] on div "Add an item" at bounding box center [707, 322] width 971 height 25
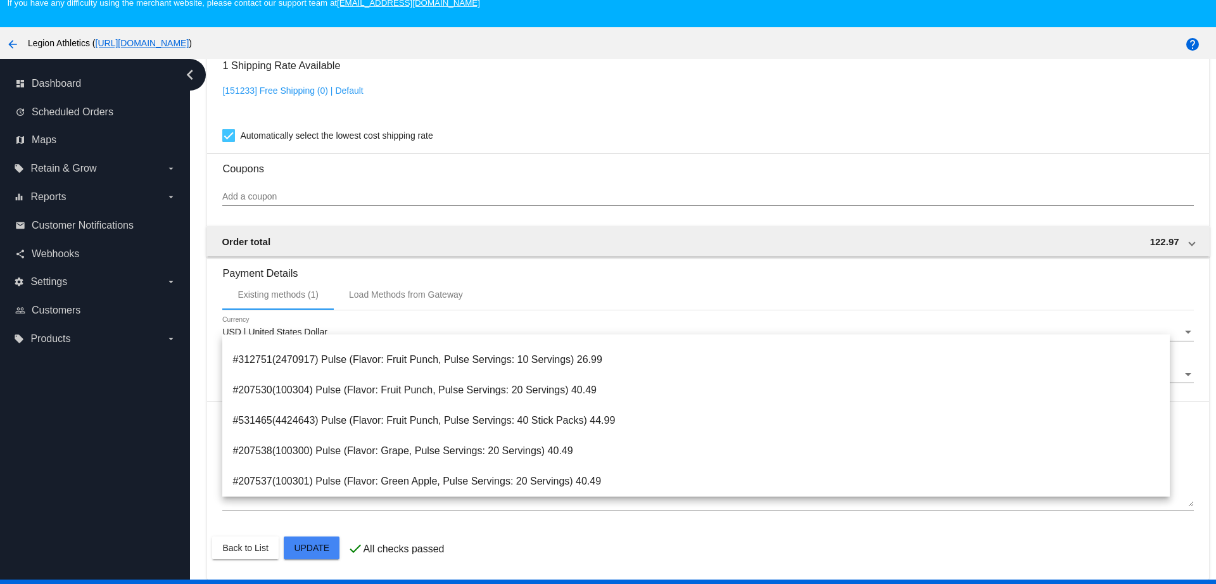
scroll to position [79, 0]
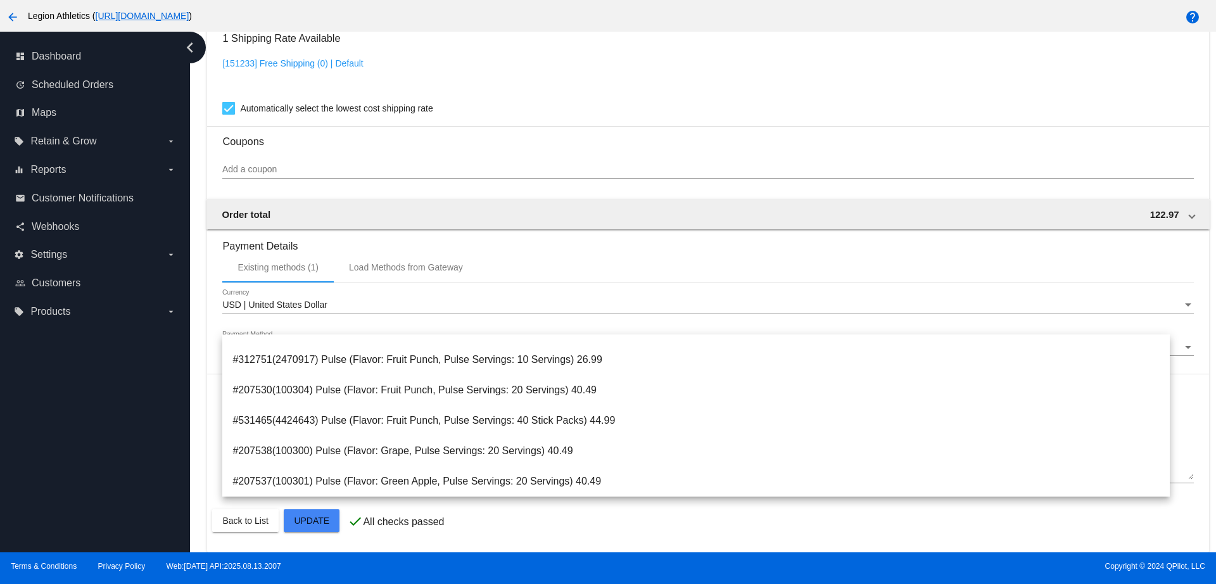
click at [459, 565] on span "Terms & Conditions Privacy Policy Web:[DATE] API:2025.08.13.2007" at bounding box center [304, 566] width 587 height 9
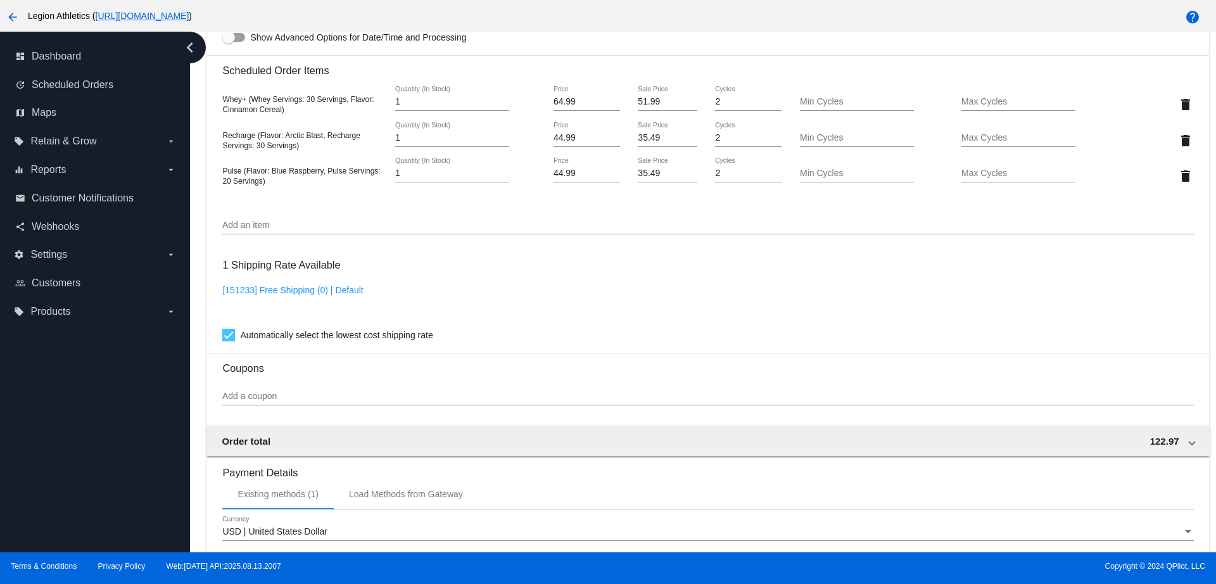
scroll to position [1119, 0]
